Goal: Transaction & Acquisition: Subscribe to service/newsletter

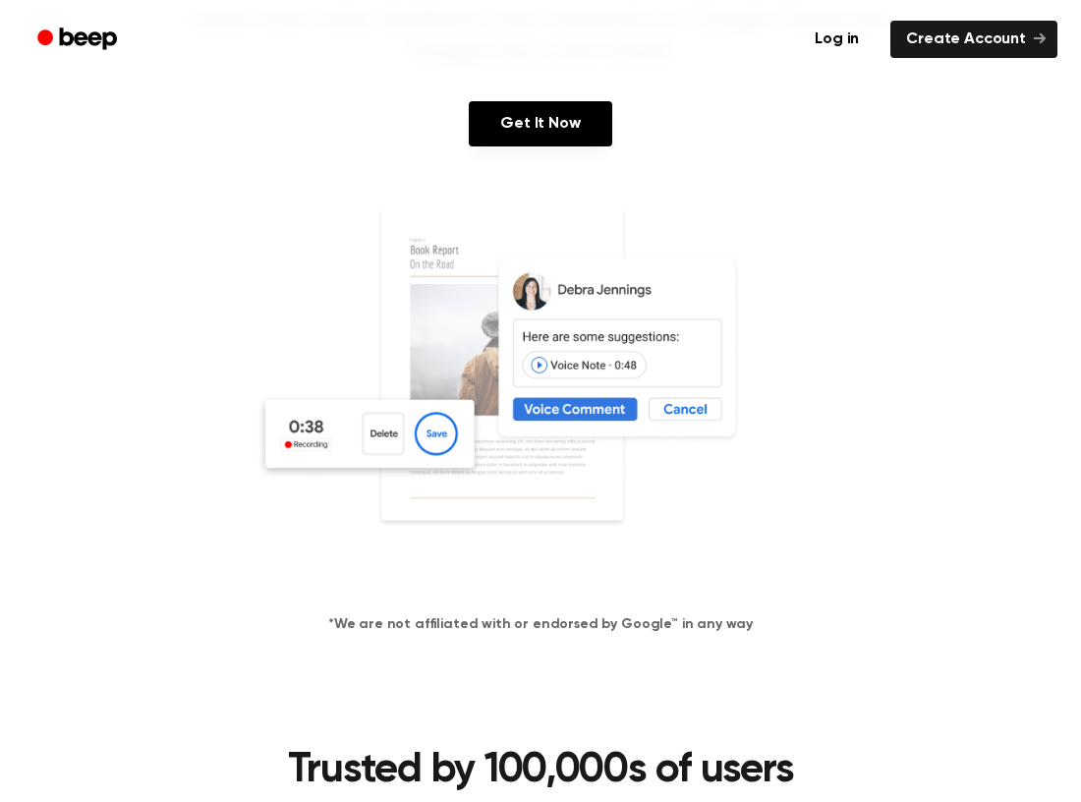
scroll to position [238, 0]
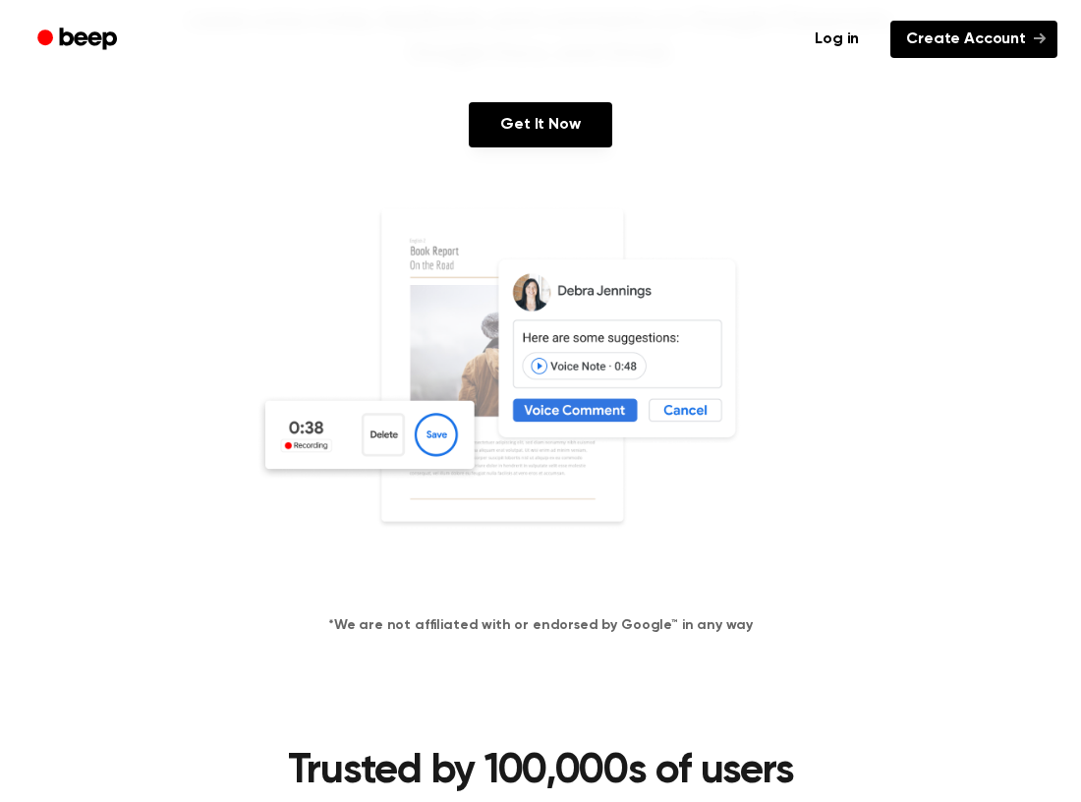
click at [1040, 32] on icon at bounding box center [1039, 38] width 12 height 12
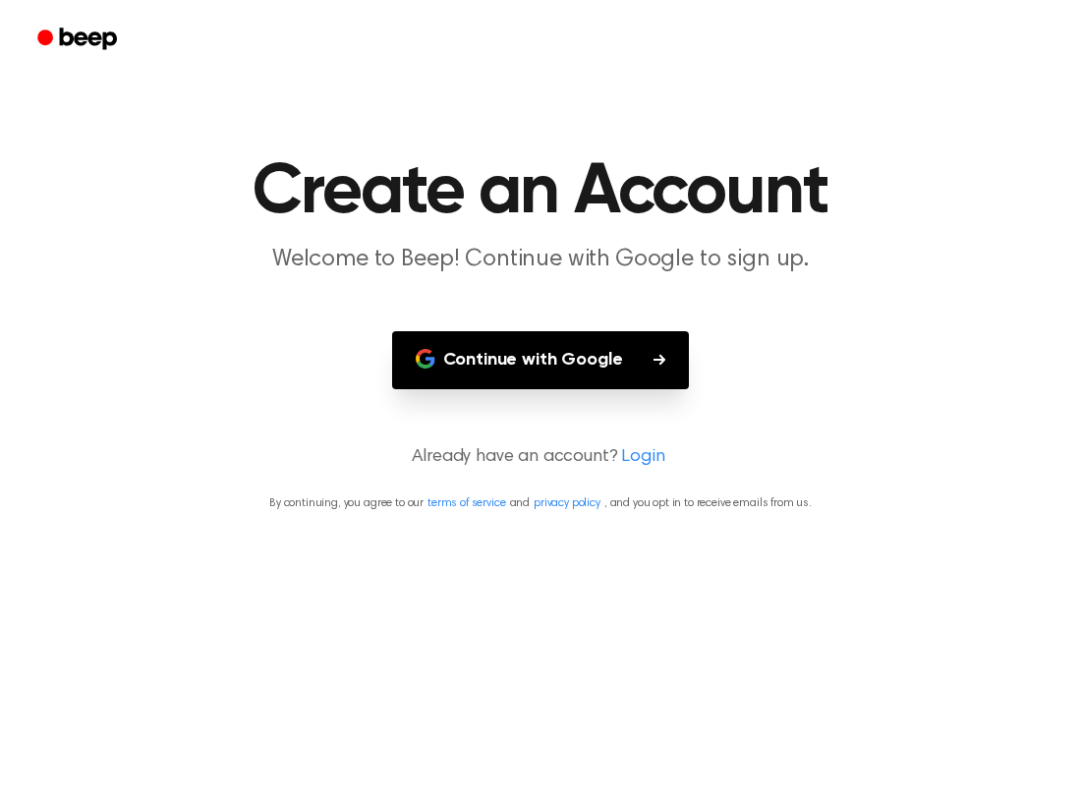
click at [633, 360] on button "Continue with Google" at bounding box center [541, 360] width 298 height 58
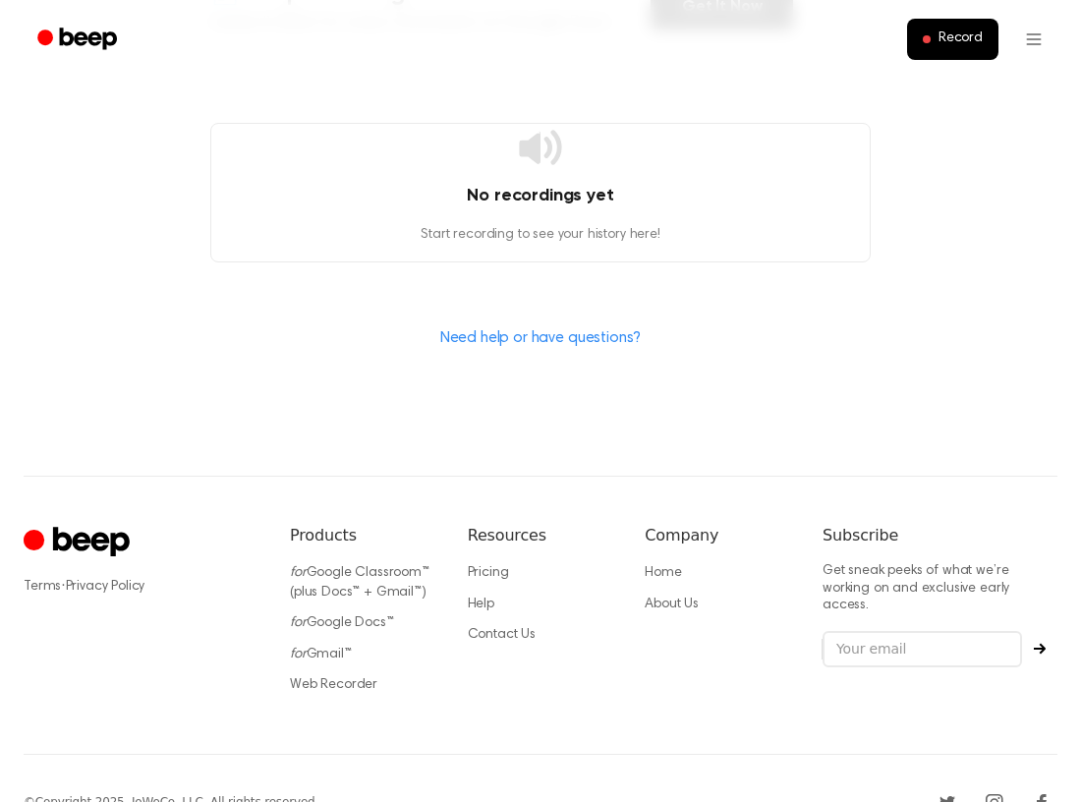
scroll to position [648, 0]
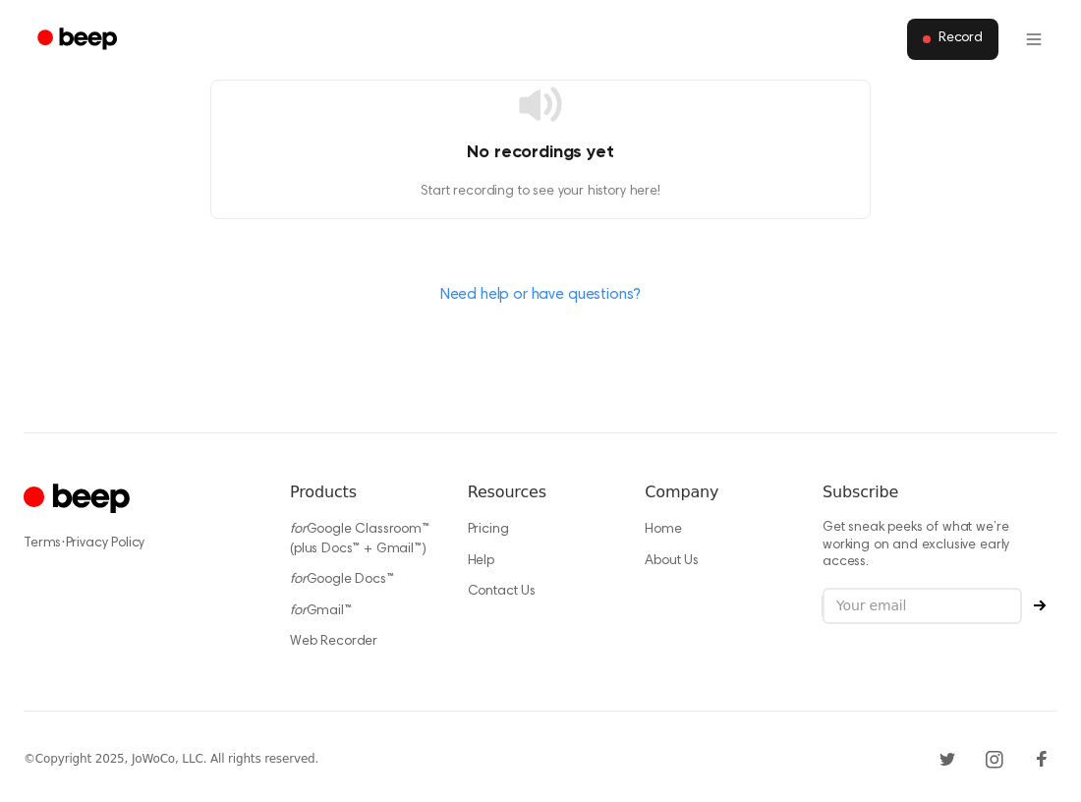
click at [950, 41] on span "Record" at bounding box center [960, 39] width 44 height 18
